Goal: Task Accomplishment & Management: Complete application form

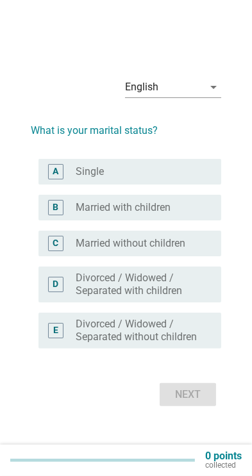
click at [180, 178] on div "radio_button_unchecked Single" at bounding box center [138, 171] width 125 height 13
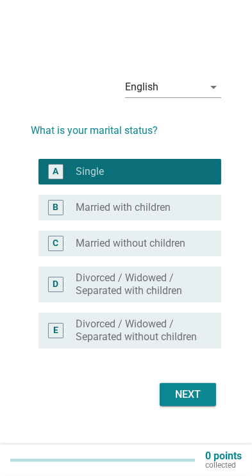
click at [183, 403] on div "Next" at bounding box center [188, 394] width 36 height 15
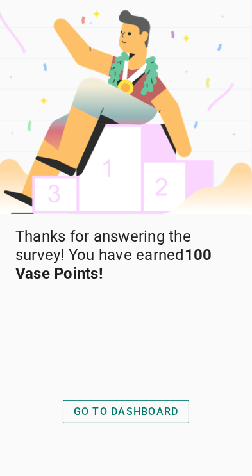
click at [152, 424] on button "GO TO DASHBOARD" at bounding box center [126, 412] width 127 height 23
